Goal: Find contact information

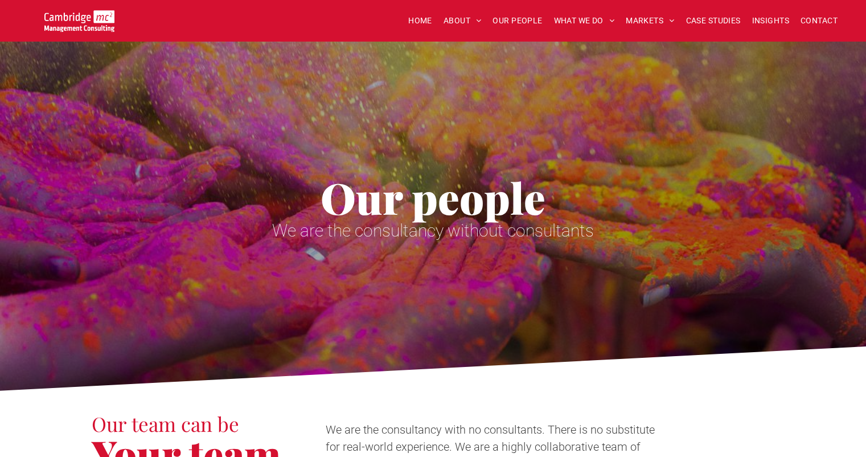
scroll to position [1001, 0]
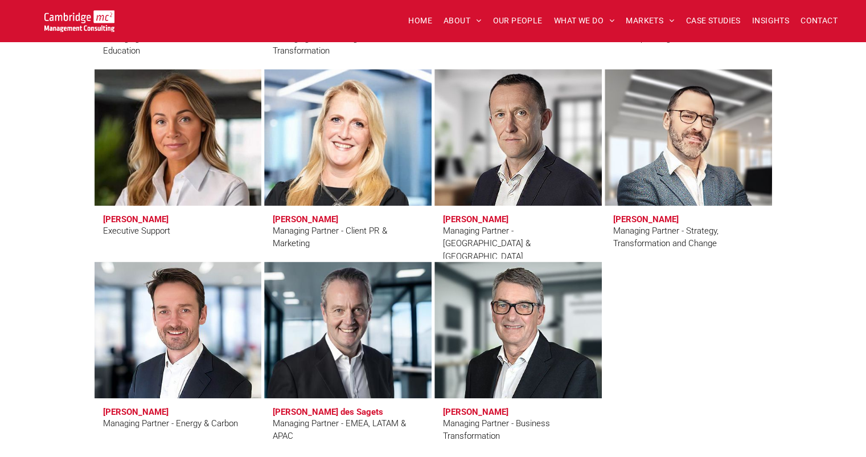
click at [477, 222] on h3 "[PERSON_NAME]" at bounding box center [475, 219] width 65 height 10
click at [475, 218] on h3 "[PERSON_NAME]" at bounding box center [475, 219] width 65 height 10
click at [497, 137] on link at bounding box center [517, 137] width 177 height 145
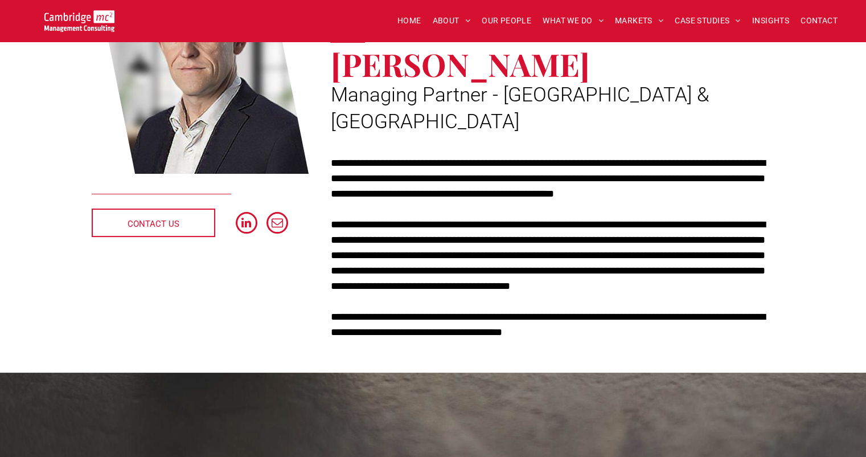
scroll to position [194, 0]
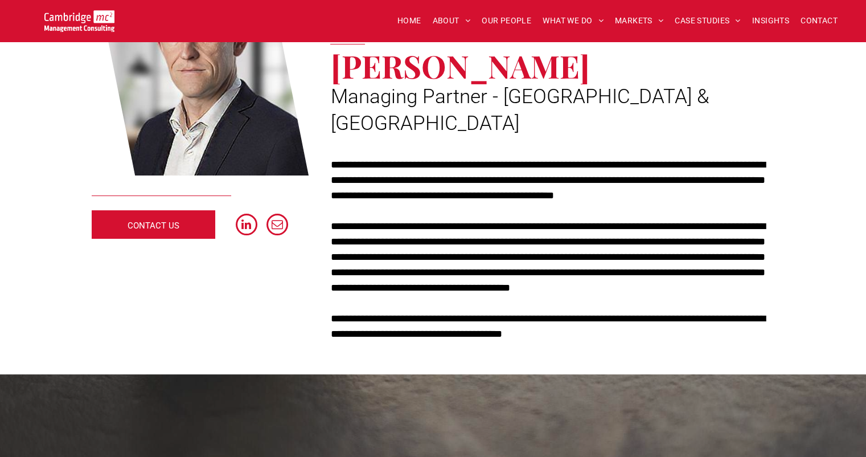
click at [134, 229] on span "CONTACT US" at bounding box center [154, 225] width 52 height 28
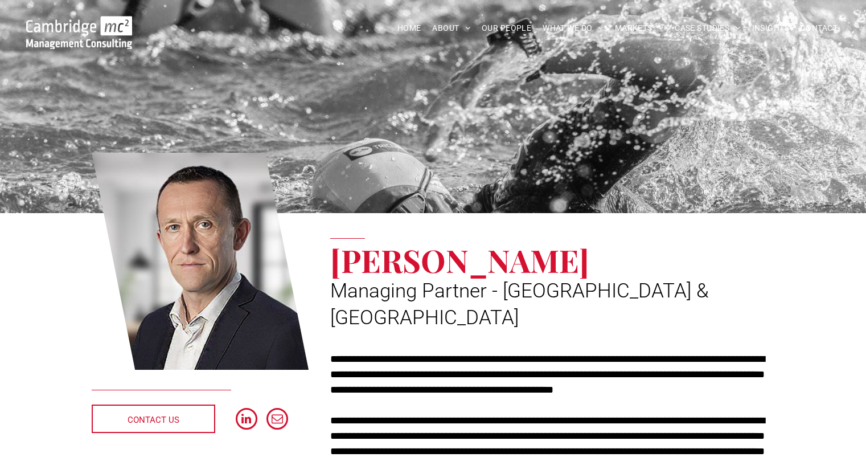
scroll to position [194, 0]
